Goal: Information Seeking & Learning: Learn about a topic

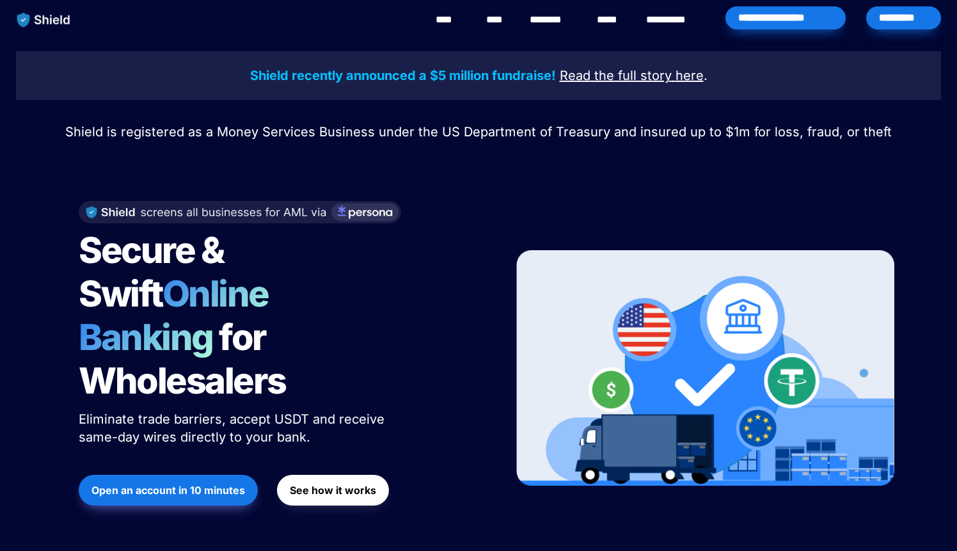
click at [498, 18] on link "****" at bounding box center [497, 19] width 22 height 15
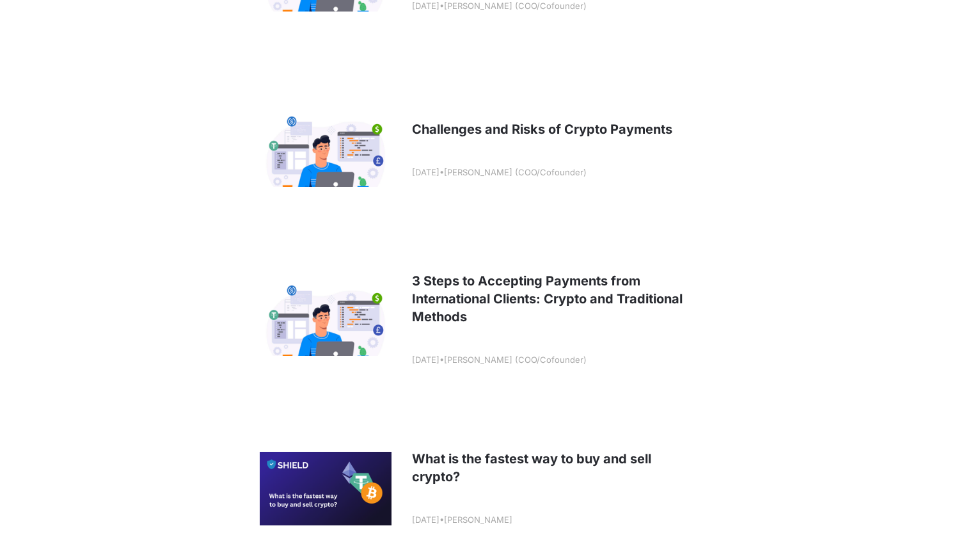
scroll to position [1615, 0]
